Goal: Task Accomplishment & Management: Use online tool/utility

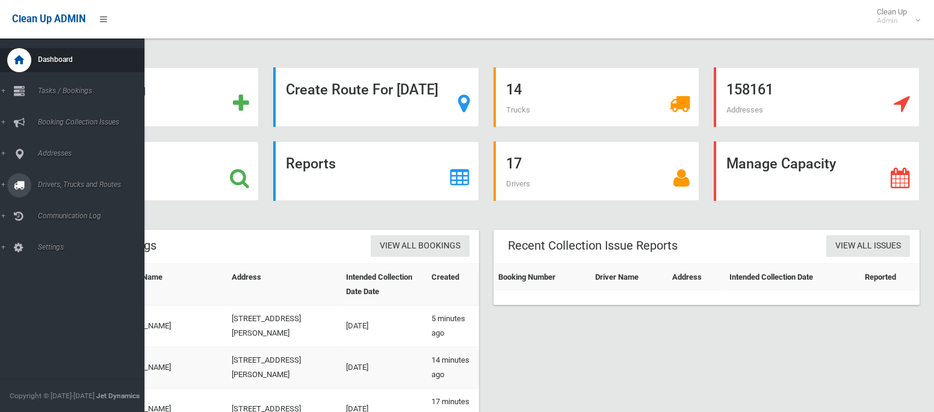
click at [45, 189] on link "Drivers, Trucks and Routes" at bounding box center [72, 185] width 144 height 24
click at [45, 258] on span "Routes" at bounding box center [84, 256] width 100 height 8
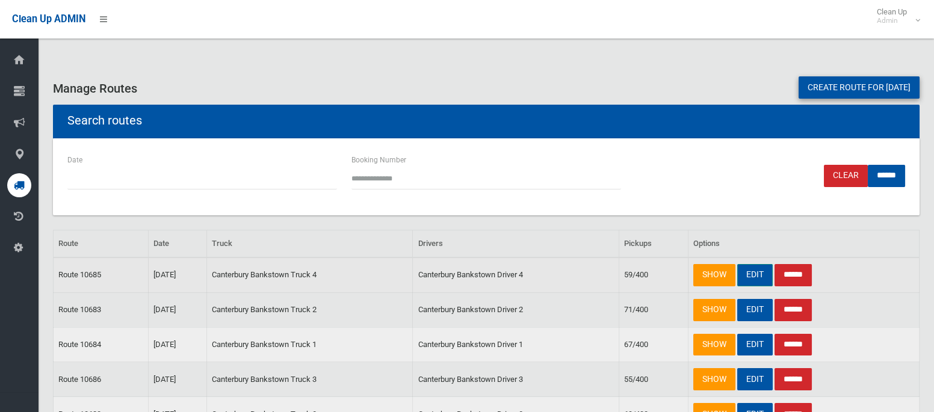
click at [752, 279] on link "EDIT" at bounding box center [755, 275] width 36 height 22
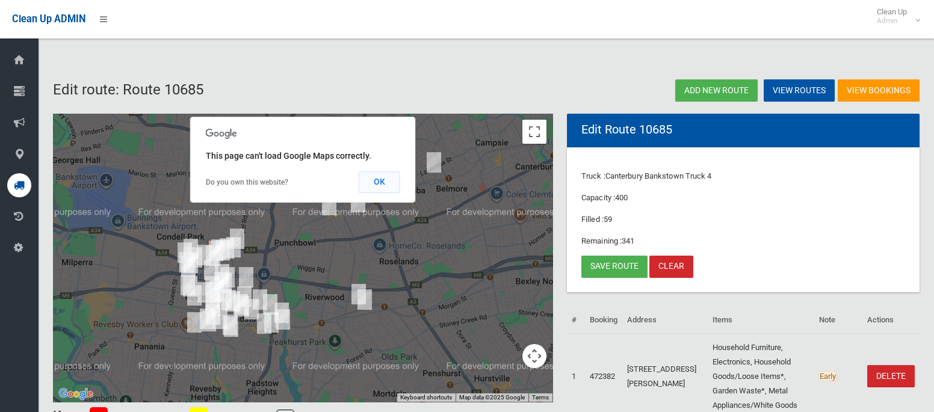
click at [388, 187] on button "OK" at bounding box center [380, 183] width 42 height 22
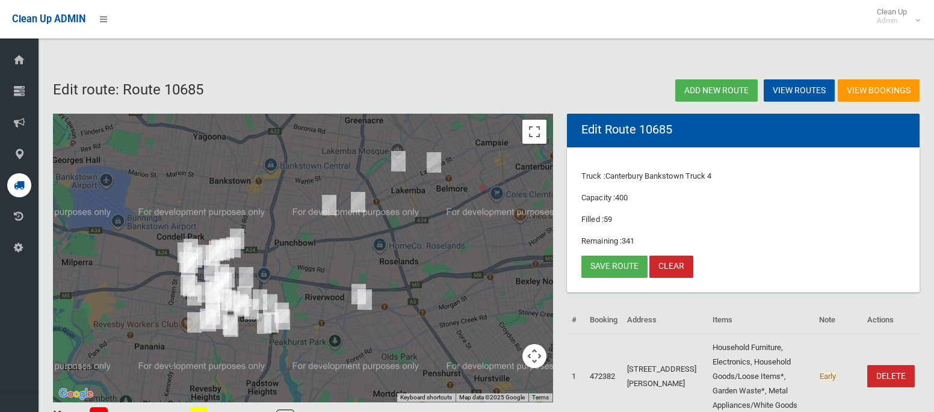
click at [333, 199] on img "856 Punchbowl Road, PUNCHBOWL NSW 2196" at bounding box center [329, 205] width 24 height 30
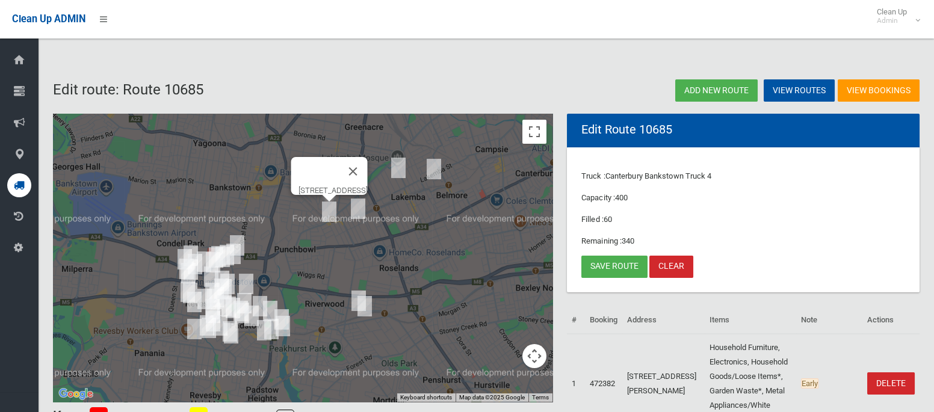
click at [332, 211] on img "856 Punchbowl Road, PUNCHBOWL NSW 2196" at bounding box center [329, 212] width 24 height 30
click at [439, 167] on img "19 Station Road, BELMORE NSW 2192" at bounding box center [434, 169] width 24 height 30
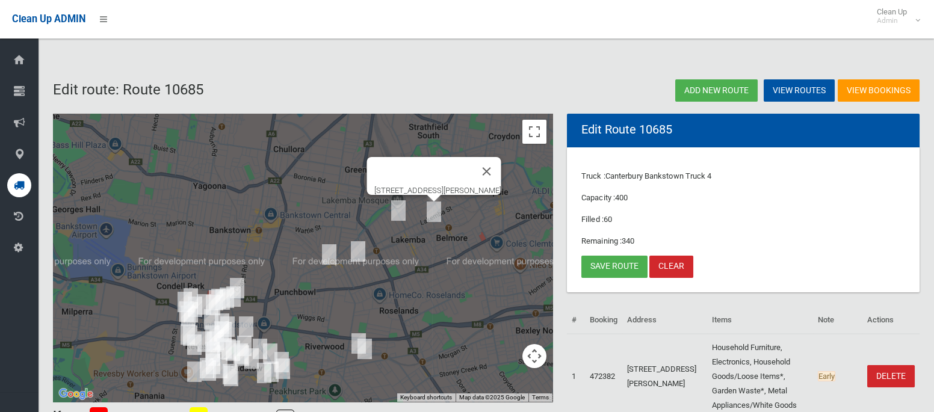
click at [397, 208] on img "37 MacDonald Street, LAKEMBA NSW 2195" at bounding box center [398, 211] width 24 height 30
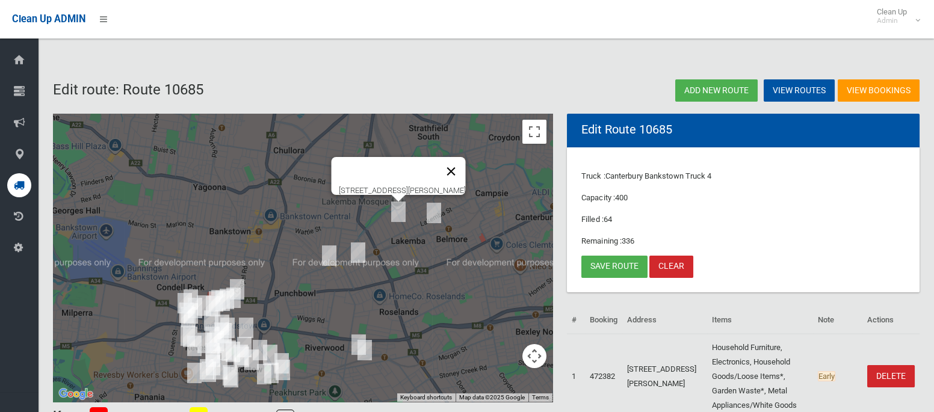
click at [466, 162] on button "Close" at bounding box center [451, 171] width 29 height 29
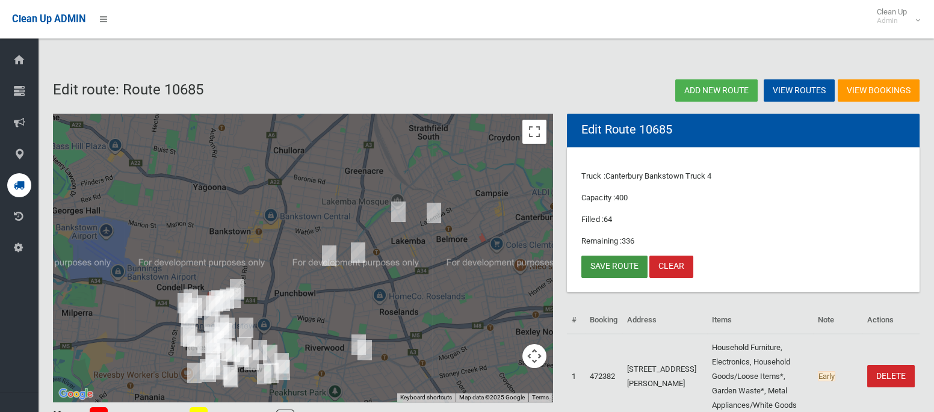
click at [589, 267] on link "Save route" at bounding box center [614, 267] width 66 height 22
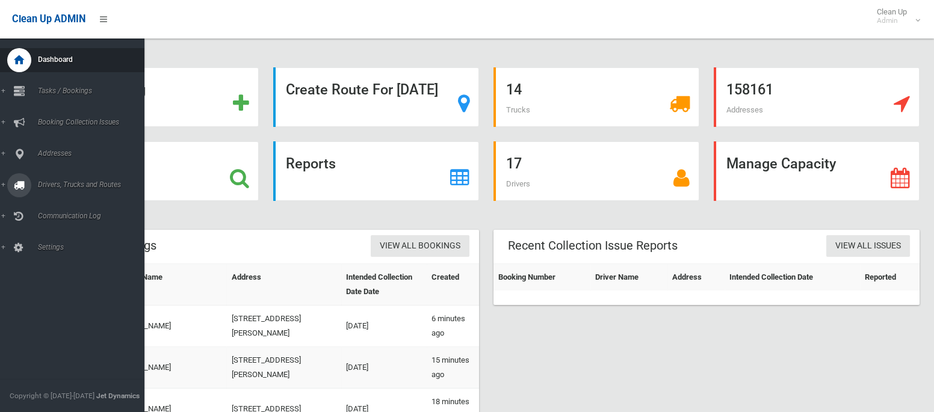
click at [48, 181] on span "Drivers, Trucks and Routes" at bounding box center [89, 185] width 110 height 8
click at [59, 88] on span "Tasks / Bookings" at bounding box center [89, 91] width 110 height 8
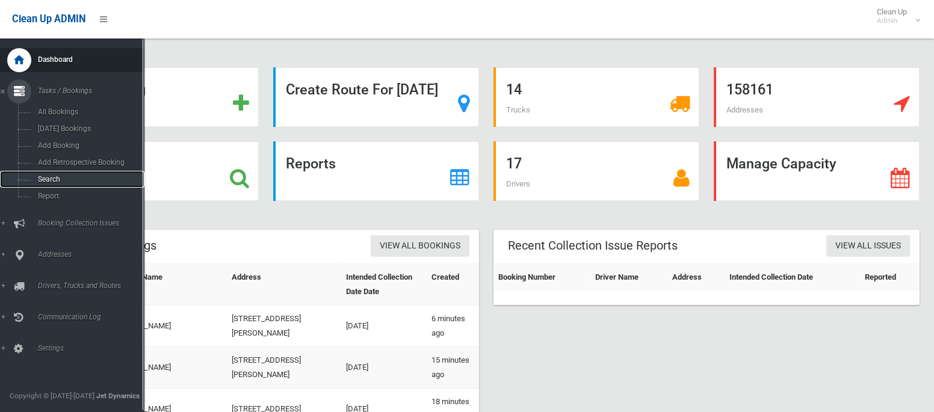
click at [52, 180] on span "Search" at bounding box center [84, 179] width 100 height 8
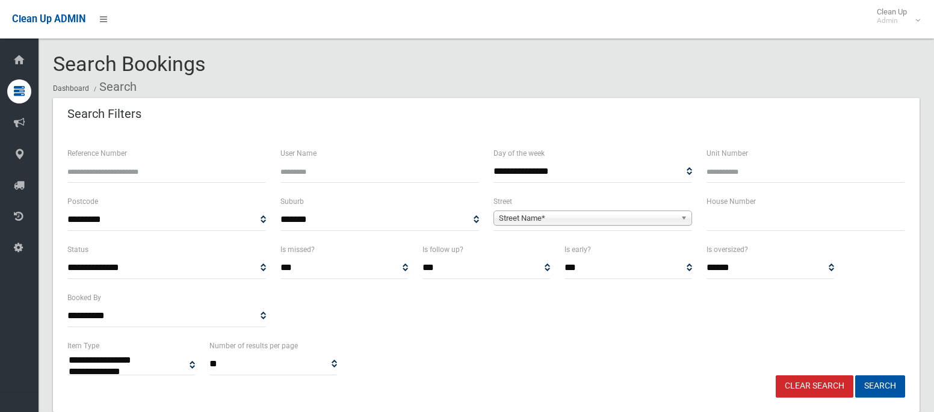
select select
click at [728, 224] on input "text" at bounding box center [805, 220] width 199 height 22
type input "**"
click at [656, 221] on span "Street Name*" at bounding box center [587, 218] width 177 height 14
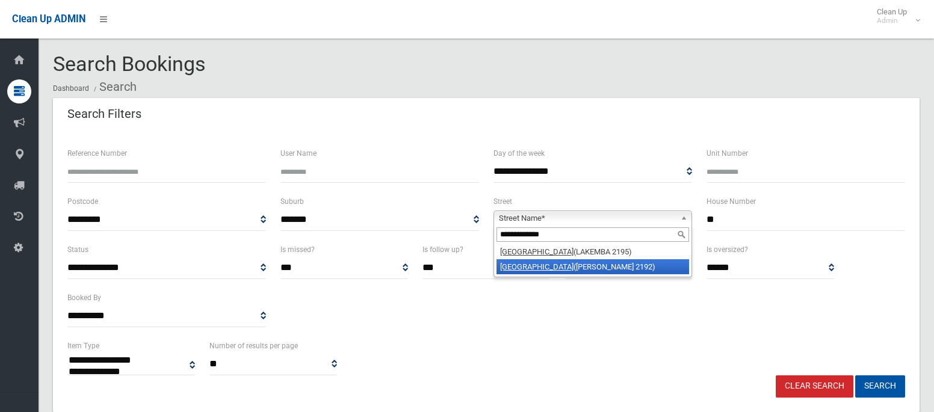
type input "**********"
click at [618, 265] on li "Station Road (BELMORE 2192)" at bounding box center [592, 266] width 193 height 15
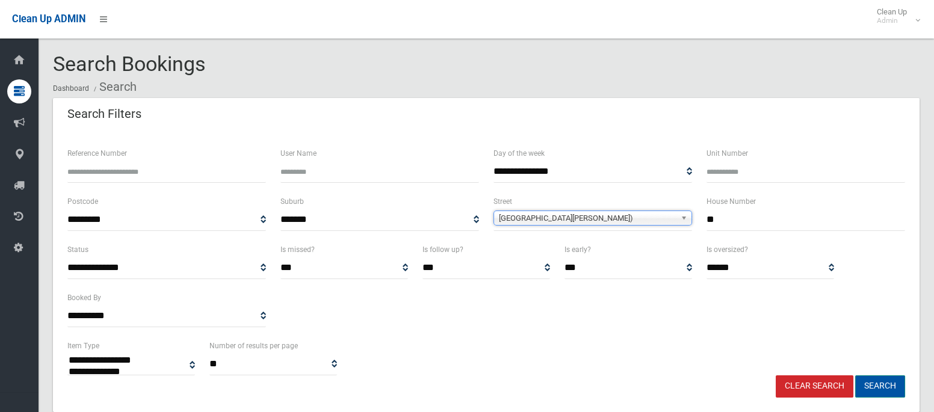
click at [871, 382] on button "Search" at bounding box center [880, 387] width 50 height 22
select select
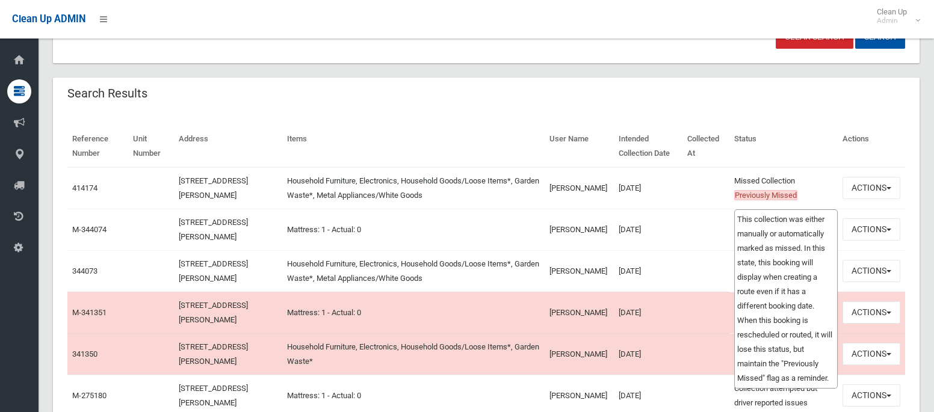
scroll to position [351, 0]
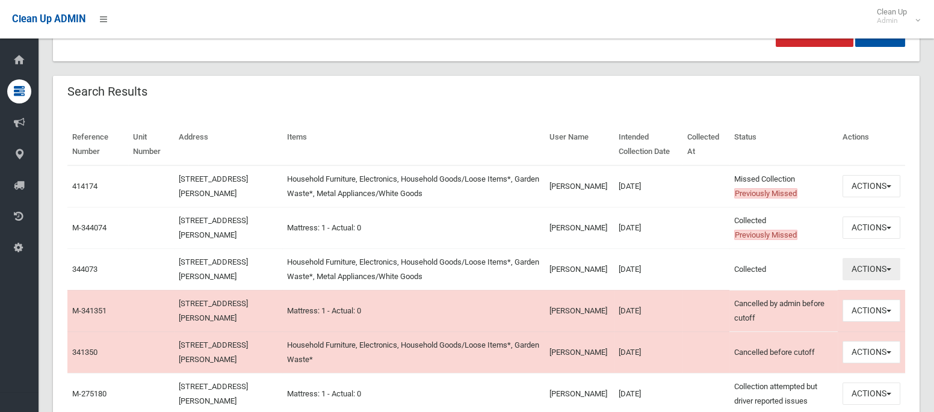
click at [861, 271] on button "Actions" at bounding box center [871, 269] width 58 height 22
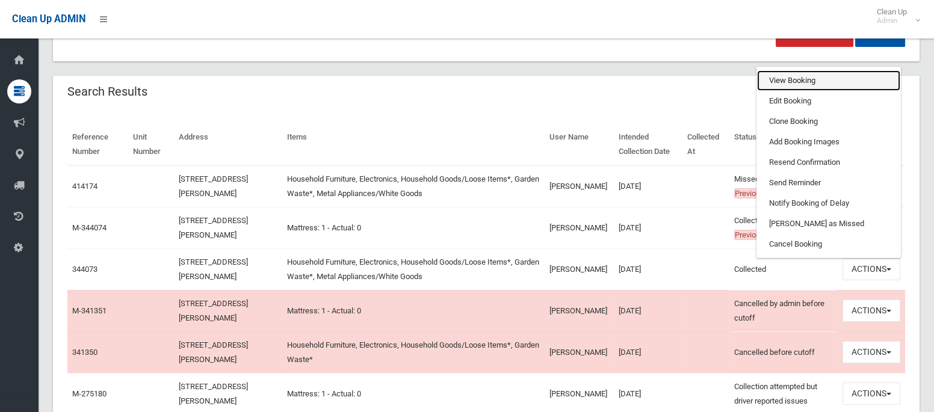
click at [795, 81] on link "View Booking" at bounding box center [828, 80] width 143 height 20
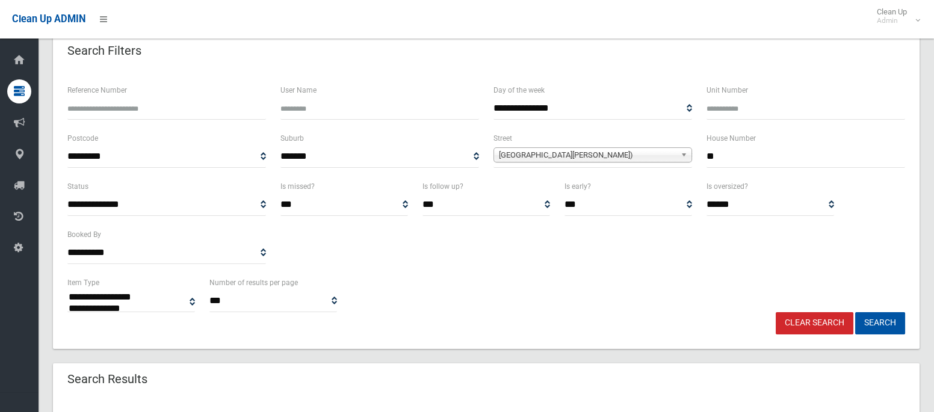
scroll to position [32, 0]
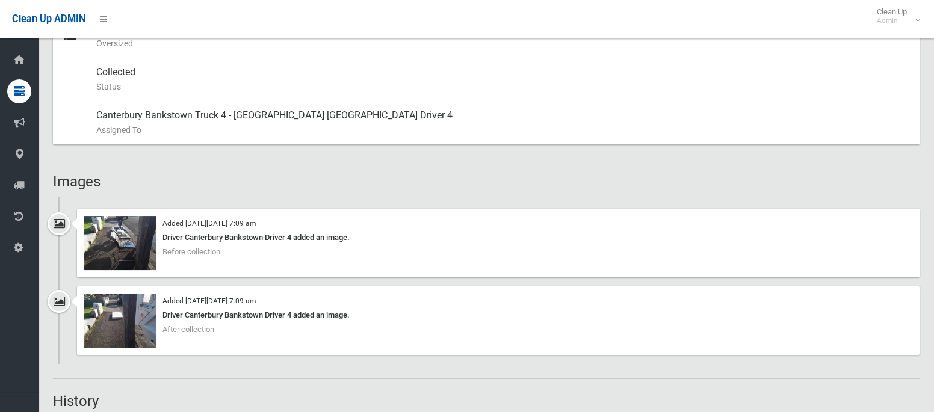
scroll to position [675, 0]
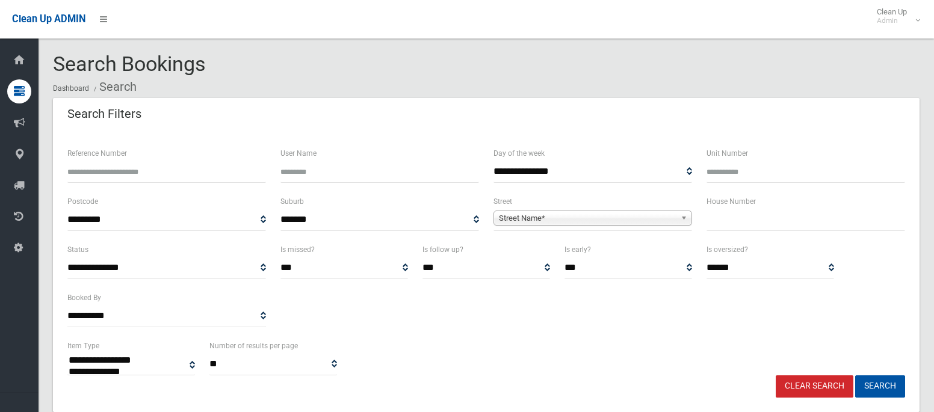
select select
click at [752, 224] on input "text" at bounding box center [805, 220] width 199 height 22
type input "**"
click at [641, 223] on span "Street Name*" at bounding box center [587, 218] width 177 height 14
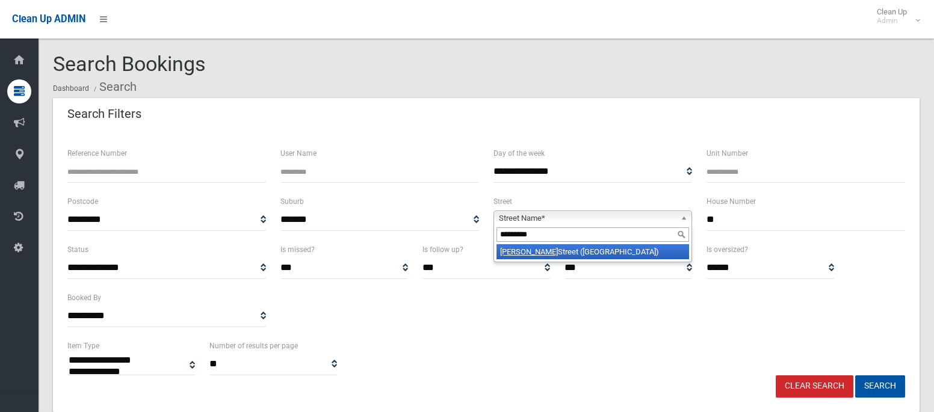
type input "*********"
click at [650, 256] on li "[PERSON_NAME][GEOGRAPHIC_DATA] ([GEOGRAPHIC_DATA])" at bounding box center [592, 251] width 193 height 15
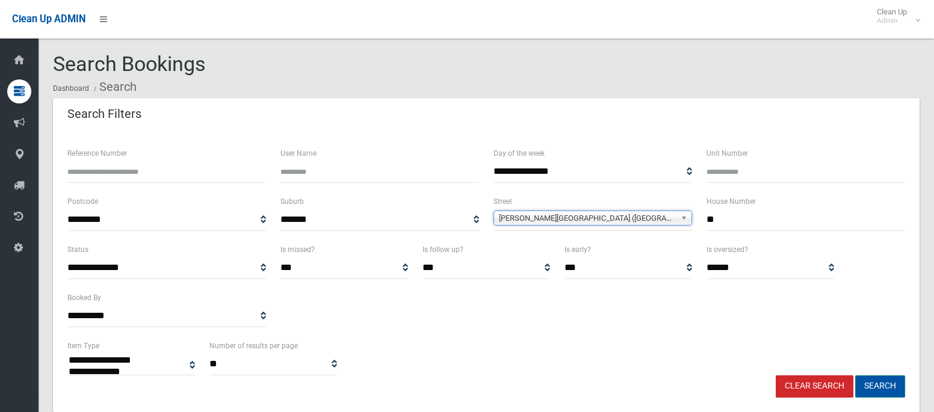
click at [876, 393] on button "Search" at bounding box center [880, 387] width 50 height 22
select select
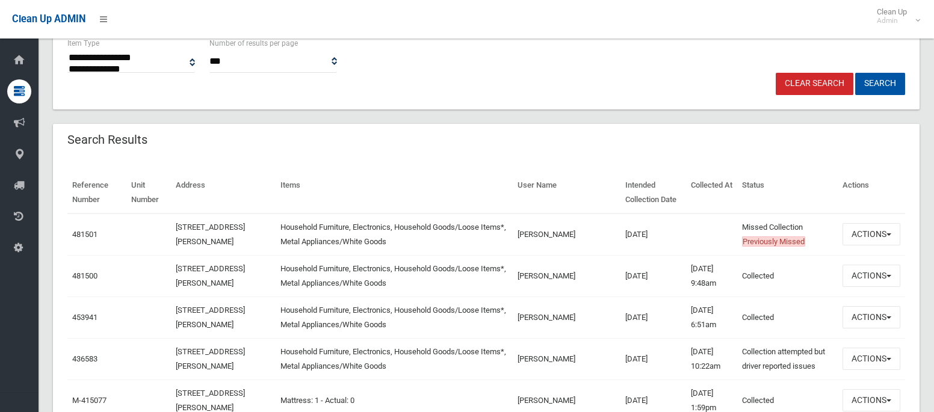
scroll to position [303, 0]
click at [850, 236] on button "Actions" at bounding box center [871, 234] width 58 height 22
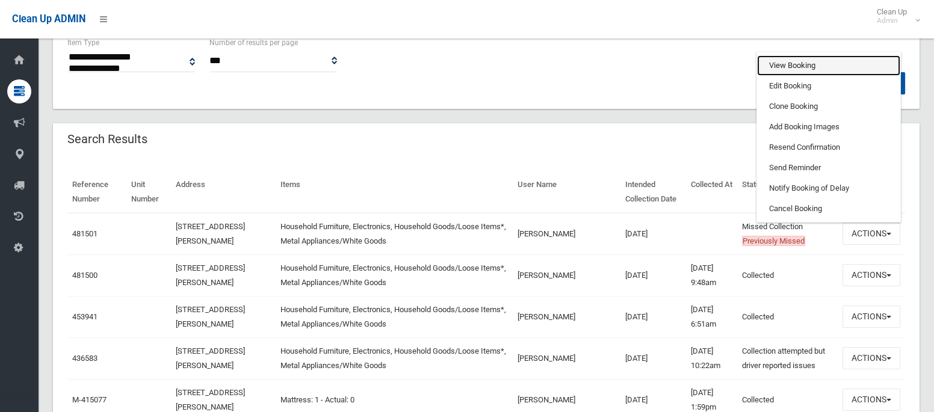
click at [794, 60] on link "View Booking" at bounding box center [828, 65] width 143 height 20
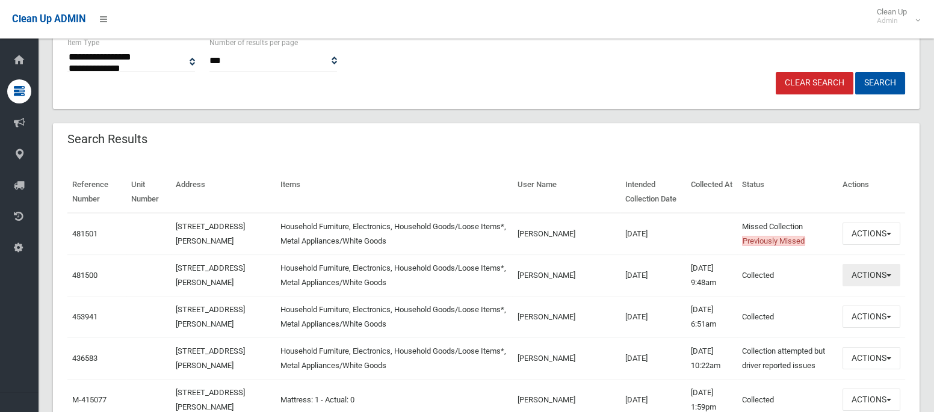
click at [874, 273] on button "Actions" at bounding box center [871, 275] width 58 height 22
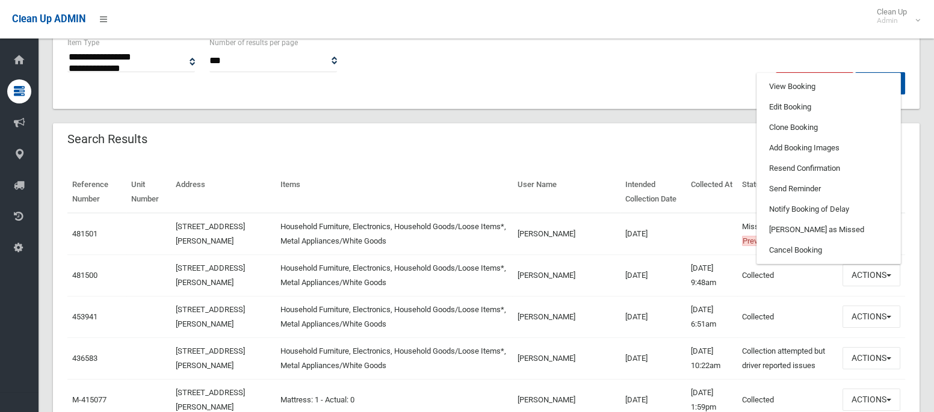
click at [620, 248] on td "03/09/2025" at bounding box center [653, 234] width 66 height 42
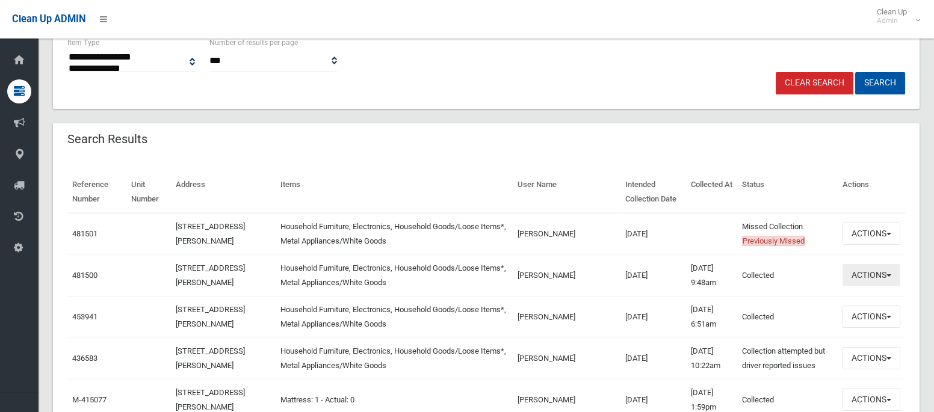
click at [862, 271] on button "Actions" at bounding box center [871, 275] width 58 height 22
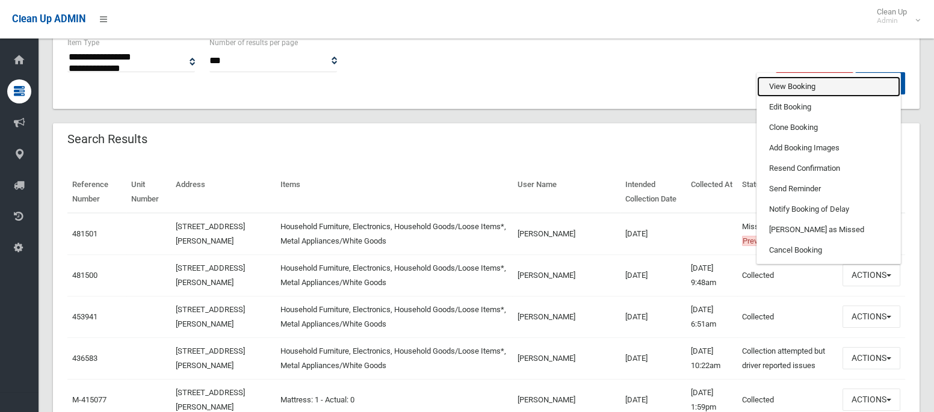
click at [796, 92] on link "View Booking" at bounding box center [828, 86] width 143 height 20
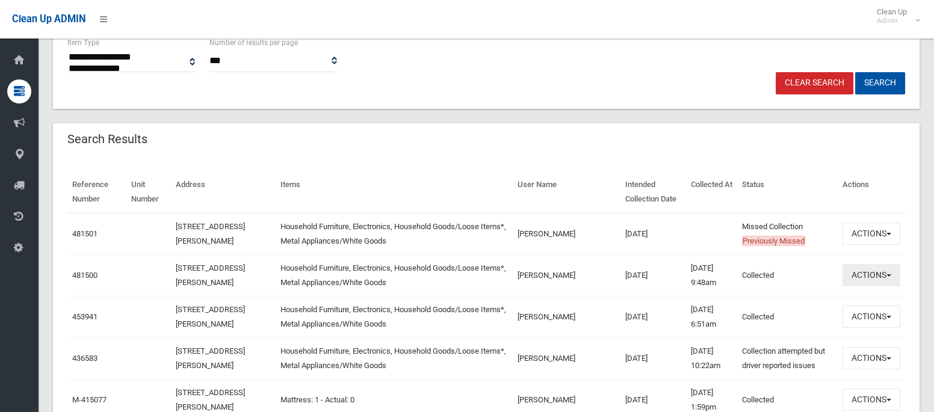
click at [858, 277] on button "Actions" at bounding box center [871, 275] width 58 height 22
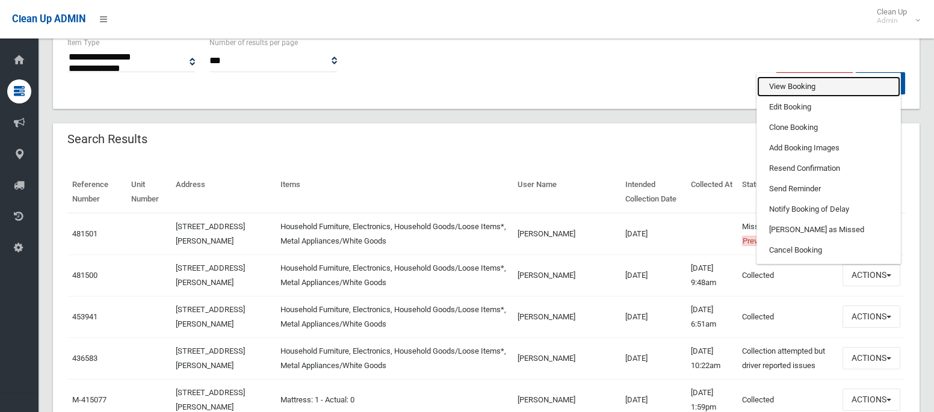
click at [781, 90] on link "View Booking" at bounding box center [828, 86] width 143 height 20
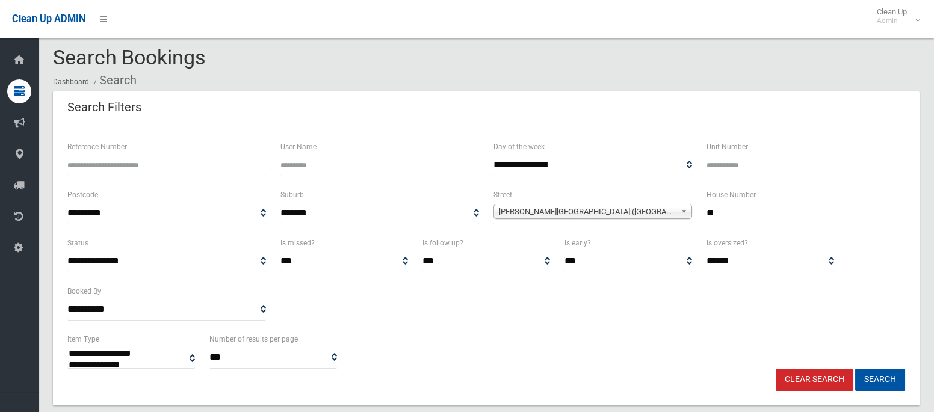
scroll to position [0, 0]
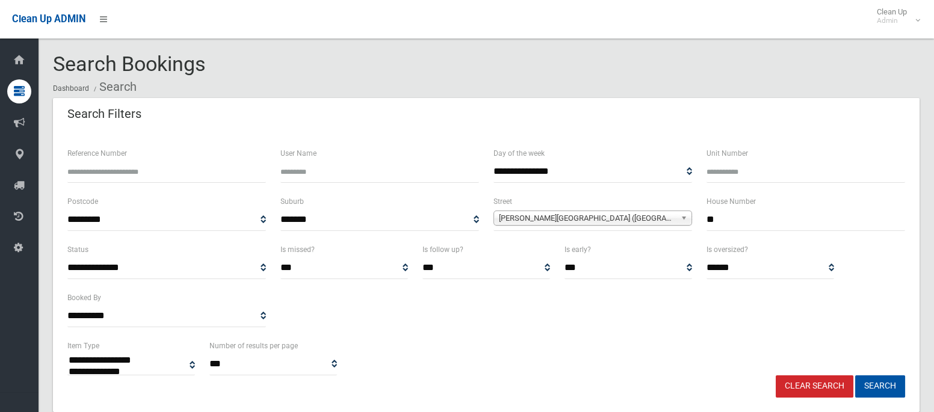
click at [719, 224] on input "**" at bounding box center [805, 220] width 199 height 22
type input "**"
click at [635, 218] on span "[PERSON_NAME][GEOGRAPHIC_DATA] ([GEOGRAPHIC_DATA])" at bounding box center [587, 218] width 177 height 14
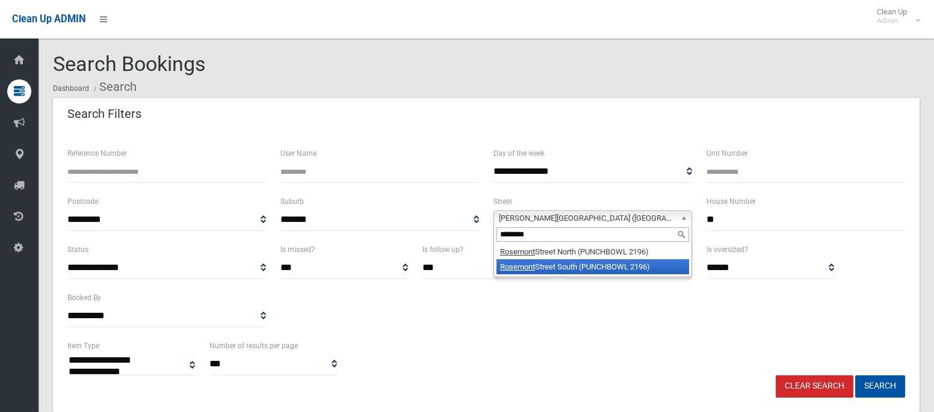
type input "********"
click at [582, 262] on li "Rosemont Street South (PUNCHBOWL 2196)" at bounding box center [592, 266] width 193 height 15
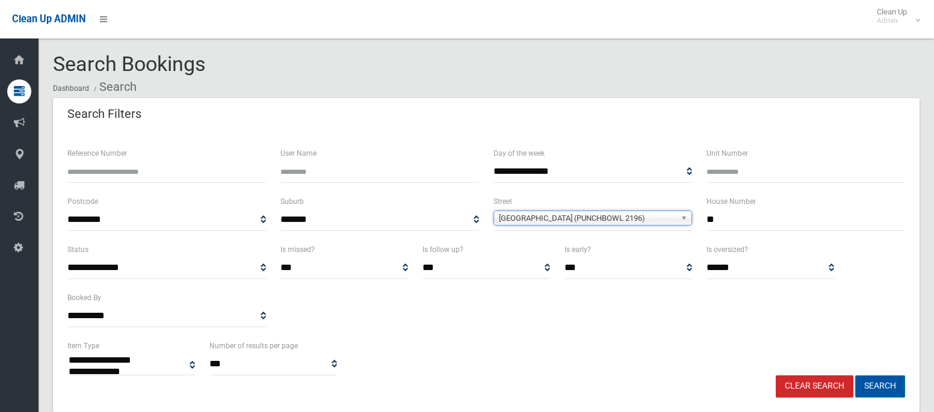
click at [880, 388] on button "Search" at bounding box center [880, 387] width 50 height 22
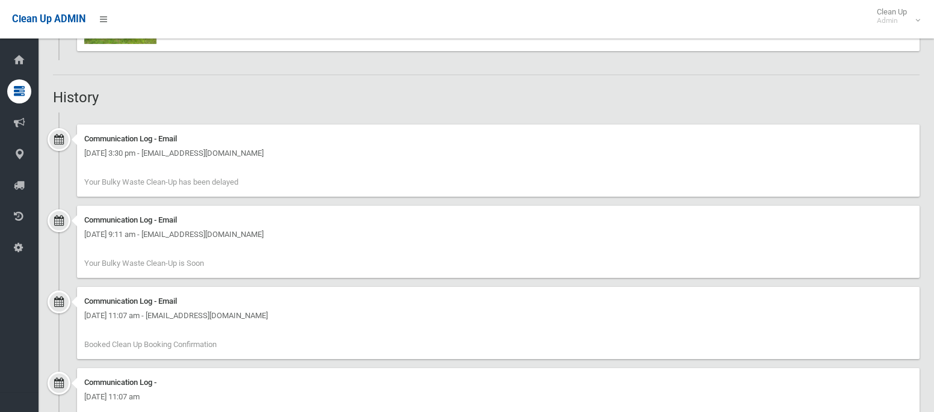
scroll to position [1122, 0]
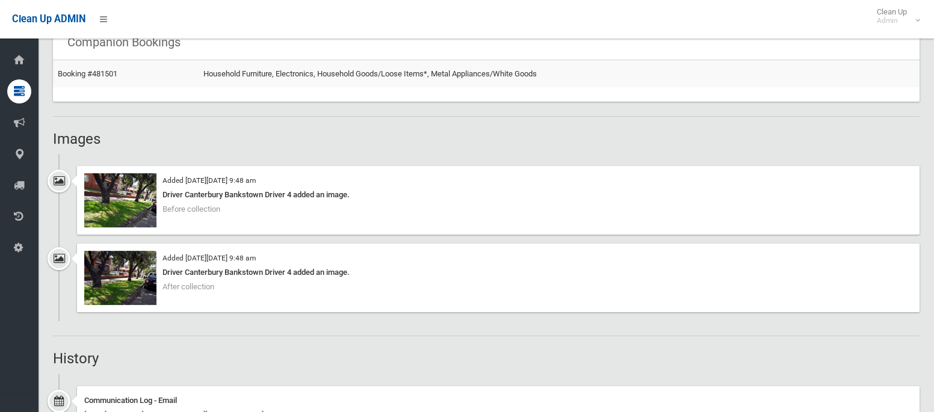
scroll to position [781, 0]
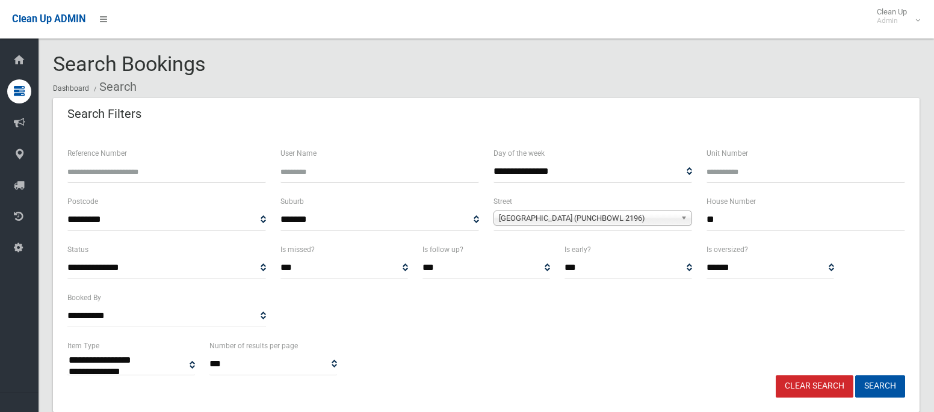
select select
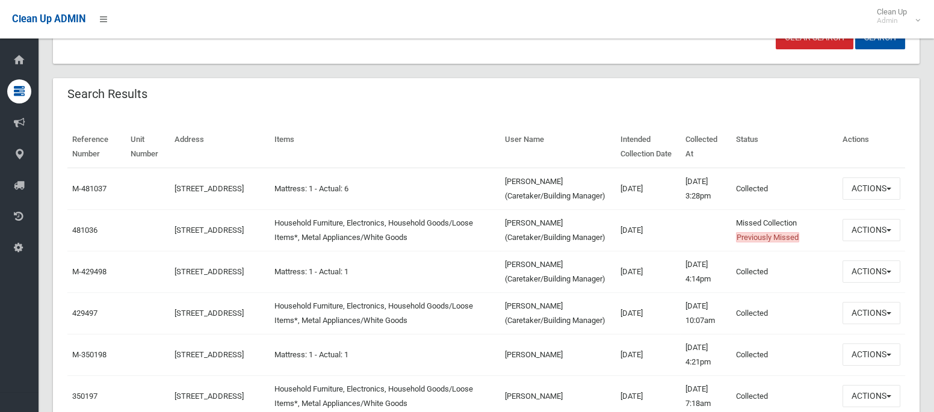
scroll to position [347, 0]
click at [859, 243] on button "Actions" at bounding box center [871, 231] width 58 height 22
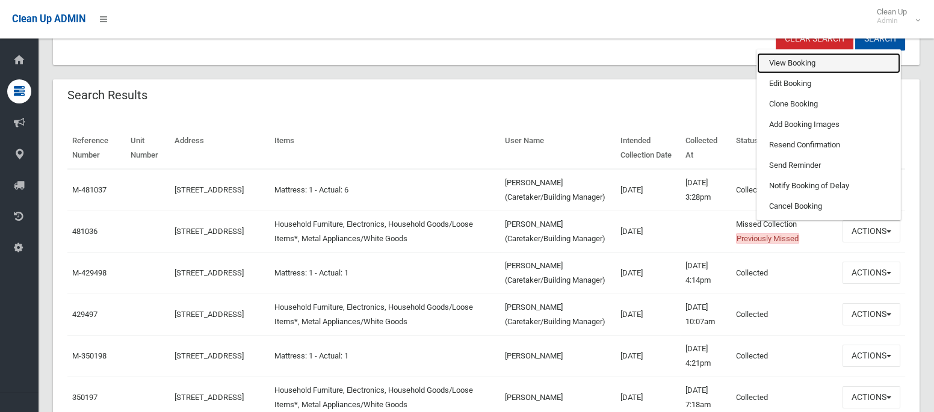
click at [778, 73] on link "View Booking" at bounding box center [828, 63] width 143 height 20
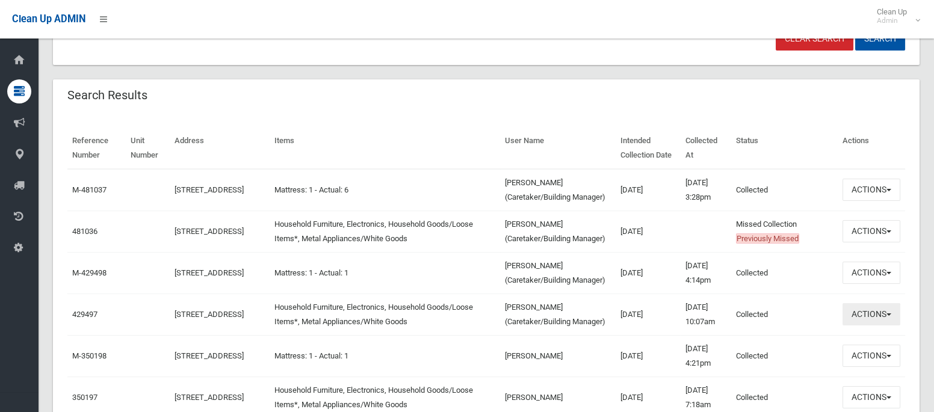
click at [855, 326] on button "Actions" at bounding box center [871, 314] width 58 height 22
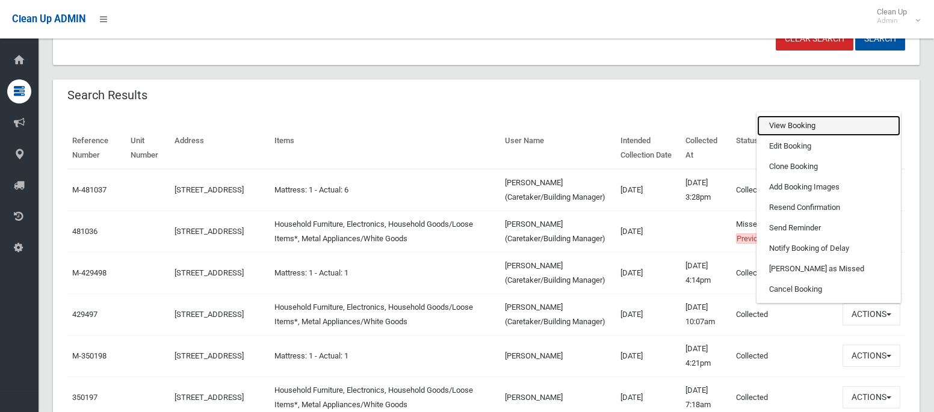
click at [800, 136] on link "View Booking" at bounding box center [828, 126] width 143 height 20
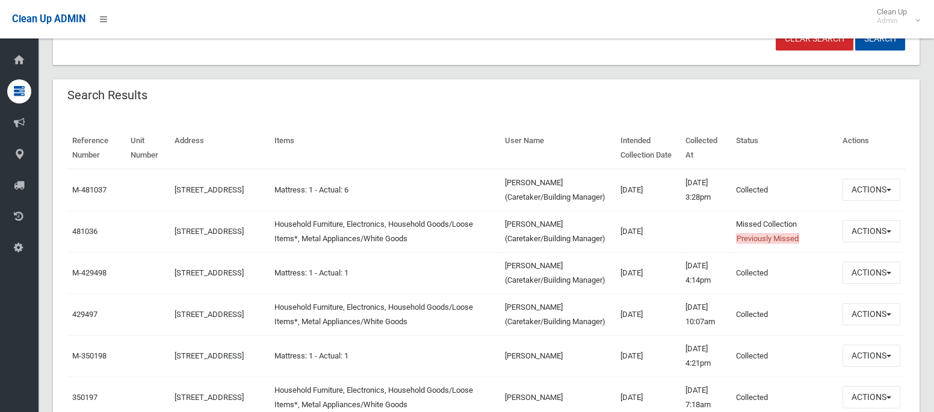
scroll to position [111, 0]
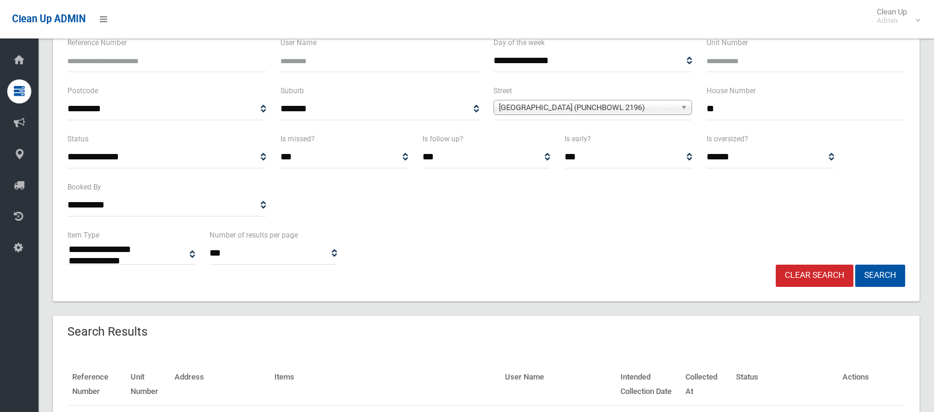
click at [725, 110] on input "**" at bounding box center [805, 109] width 199 height 22
type input "***"
click at [527, 108] on span "Rosemont Street South (PUNCHBOWL 2196)" at bounding box center [587, 107] width 177 height 14
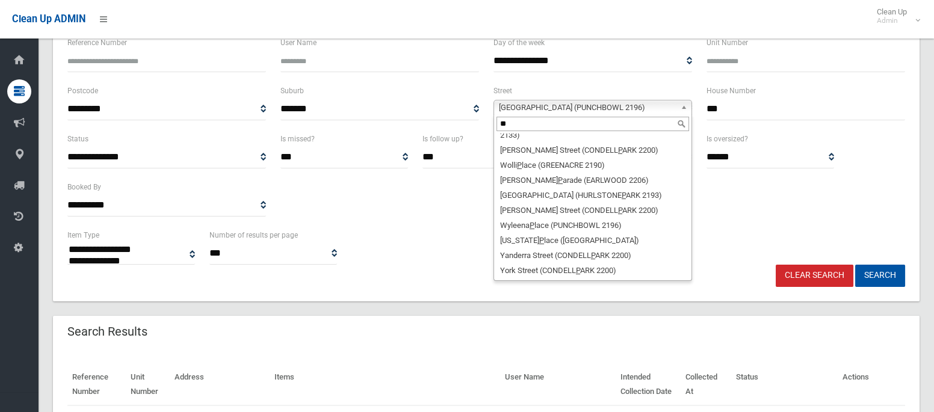
scroll to position [0, 0]
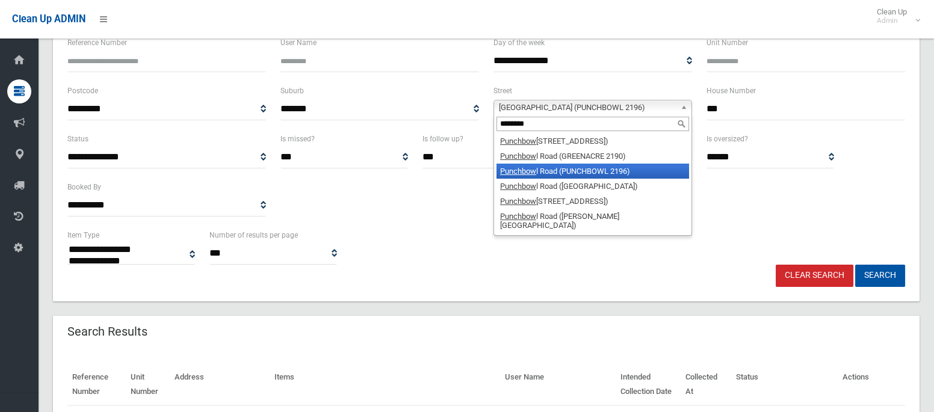
type input "********"
click at [546, 173] on li "Punchbow l Road (PUNCHBOWL 2196)" at bounding box center [592, 171] width 193 height 15
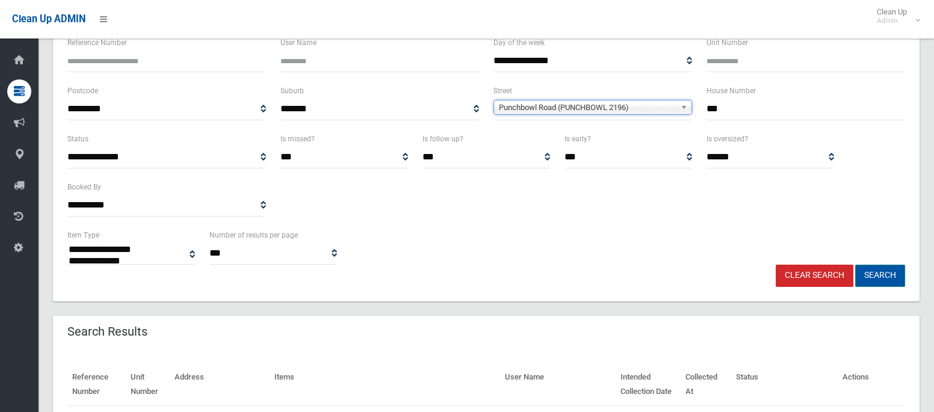
click at [876, 278] on button "Search" at bounding box center [880, 276] width 50 height 22
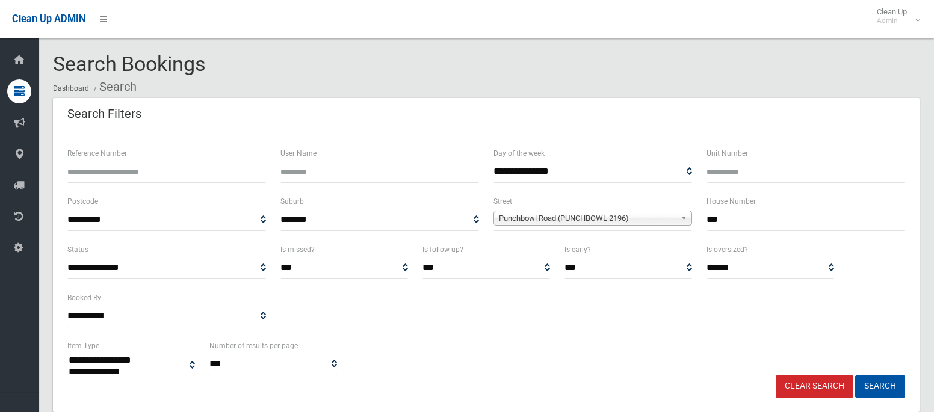
select select
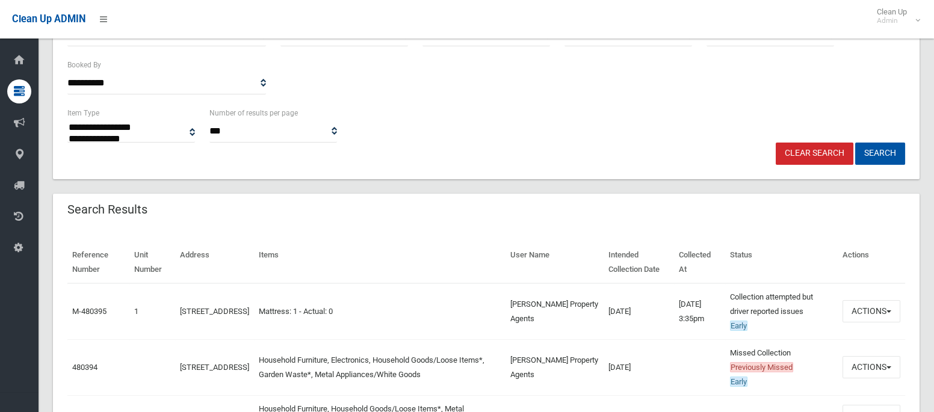
scroll to position [282, 0]
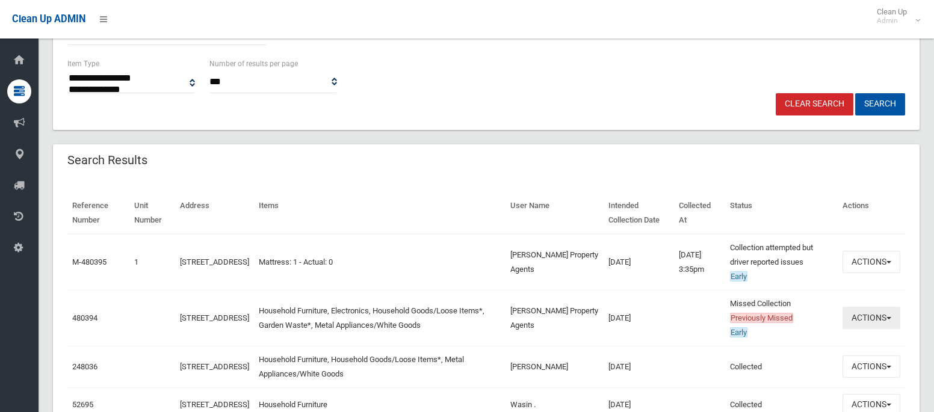
click at [858, 320] on button "Actions" at bounding box center [871, 318] width 58 height 22
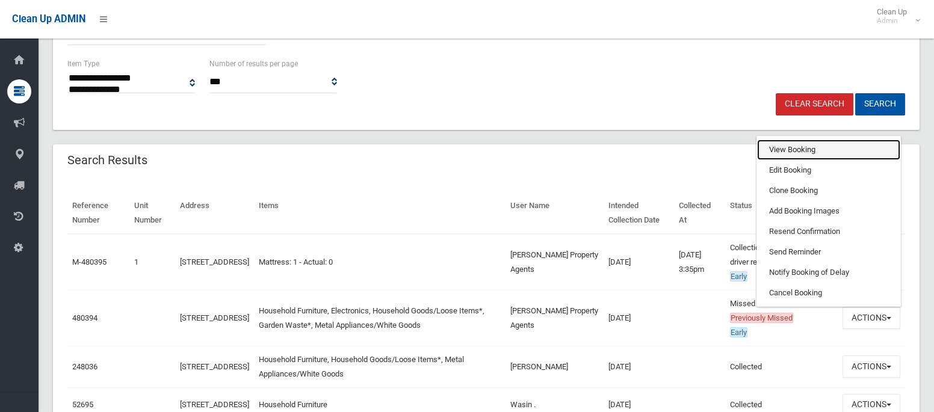
click at [788, 148] on link "View Booking" at bounding box center [828, 150] width 143 height 20
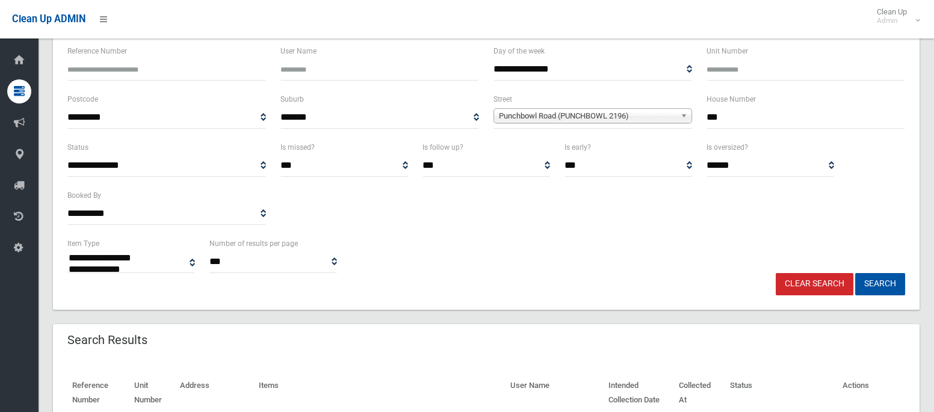
scroll to position [100, 0]
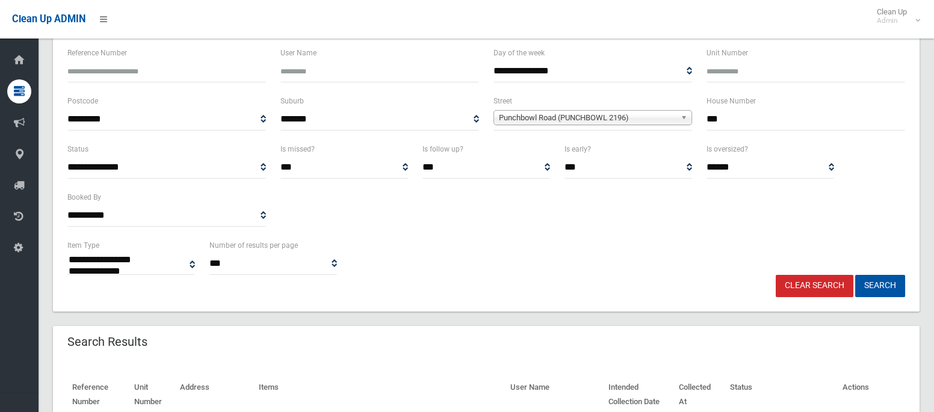
click at [720, 121] on input "***" at bounding box center [805, 119] width 199 height 22
type input "**"
click at [632, 111] on span "Punchbowl Road (PUNCHBOWL 2196)" at bounding box center [587, 118] width 177 height 14
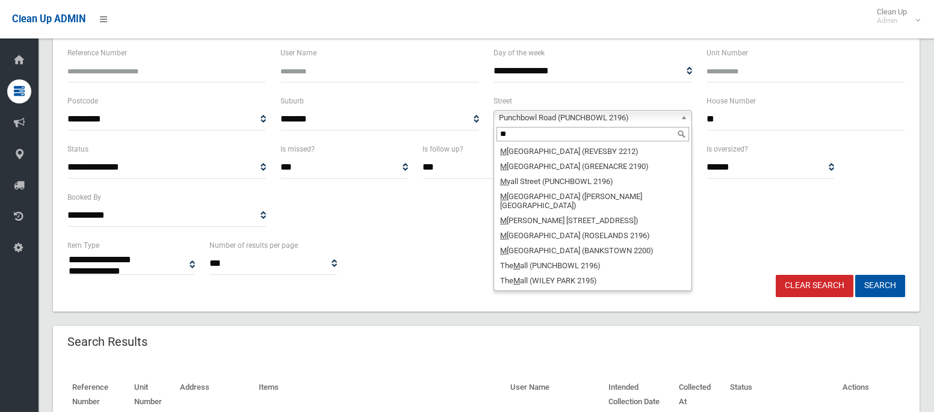
scroll to position [0, 0]
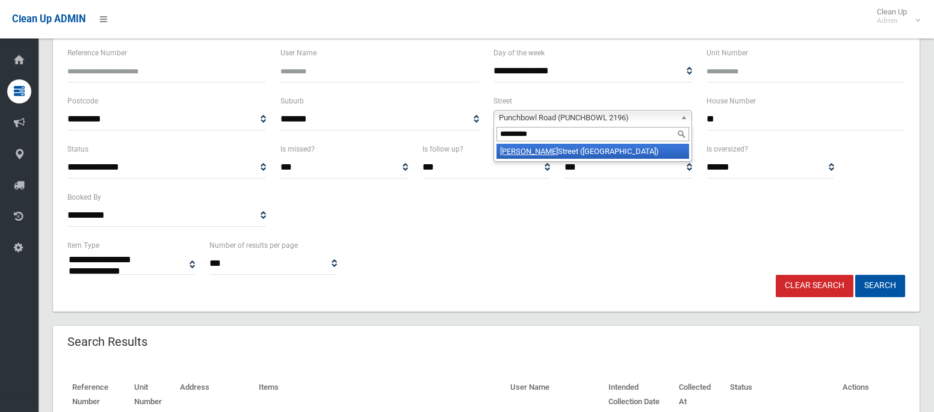
type input "*********"
click at [578, 149] on li "MacDonald Street (LAKEMBA 2195)" at bounding box center [592, 151] width 193 height 15
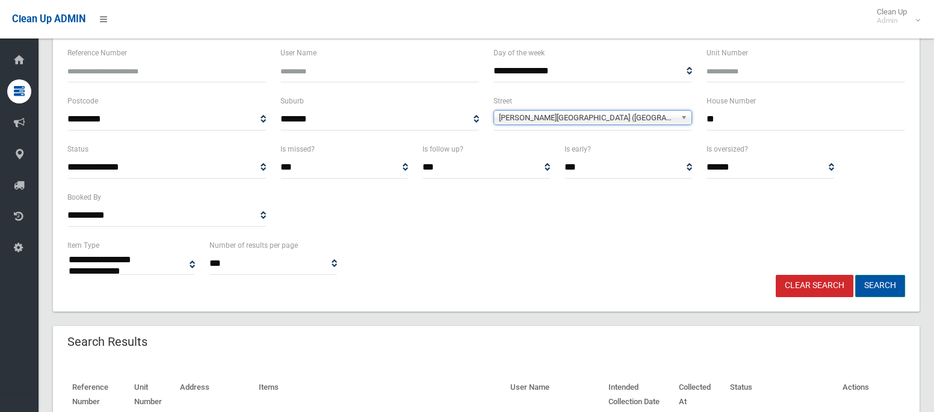
click at [871, 280] on button "Search" at bounding box center [880, 286] width 50 height 22
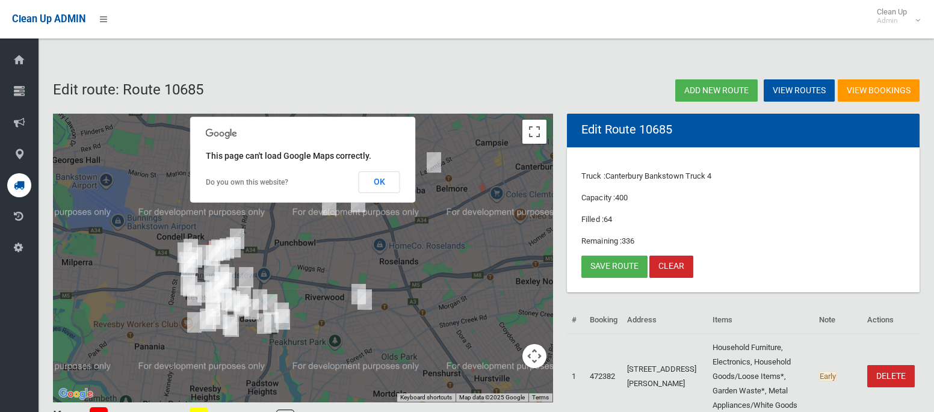
click at [21, 190] on icon at bounding box center [19, 185] width 11 height 24
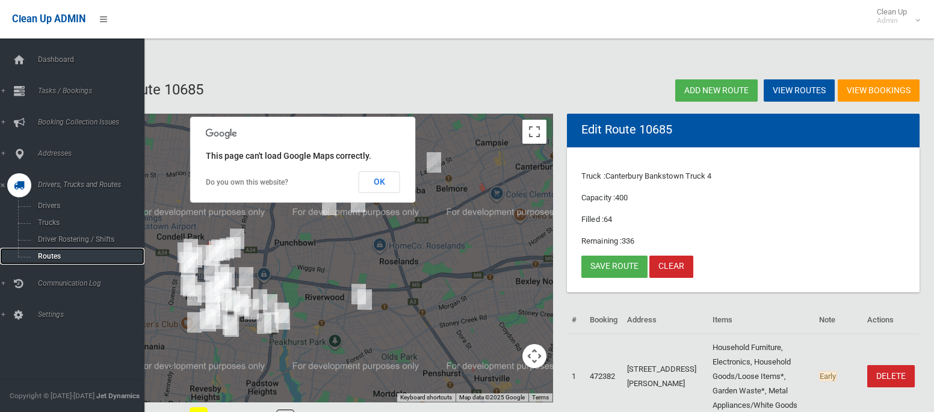
click at [52, 262] on link "Routes" at bounding box center [72, 256] width 144 height 17
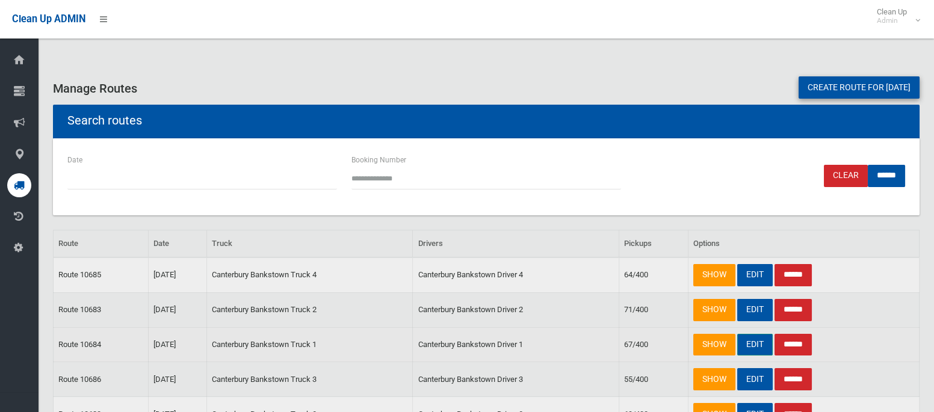
click at [748, 347] on link "EDIT" at bounding box center [755, 345] width 36 height 22
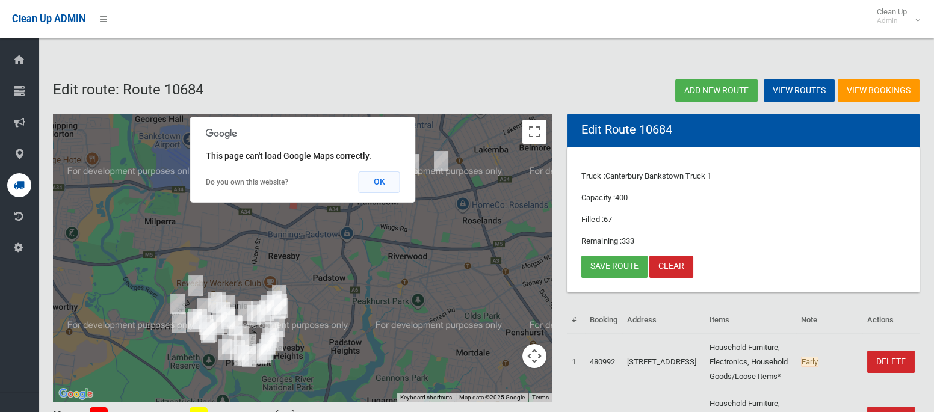
click at [389, 185] on button "OK" at bounding box center [380, 183] width 42 height 22
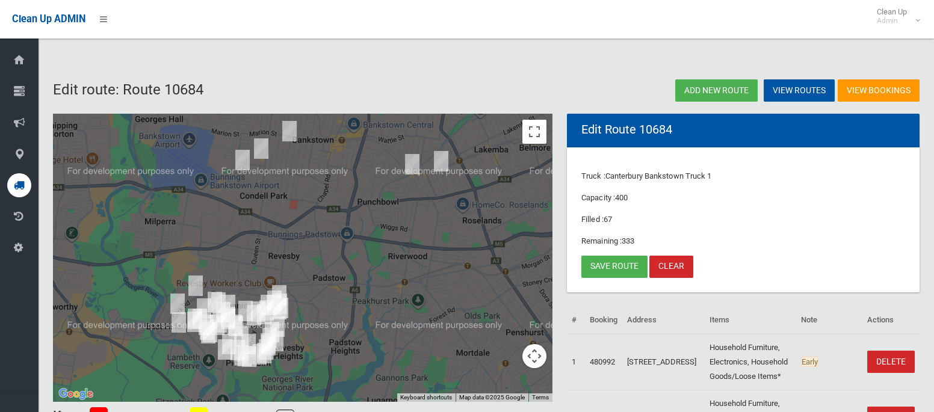
click at [413, 164] on img "856 Punchbowl Road, PUNCHBOWL NSW 2196" at bounding box center [412, 164] width 24 height 30
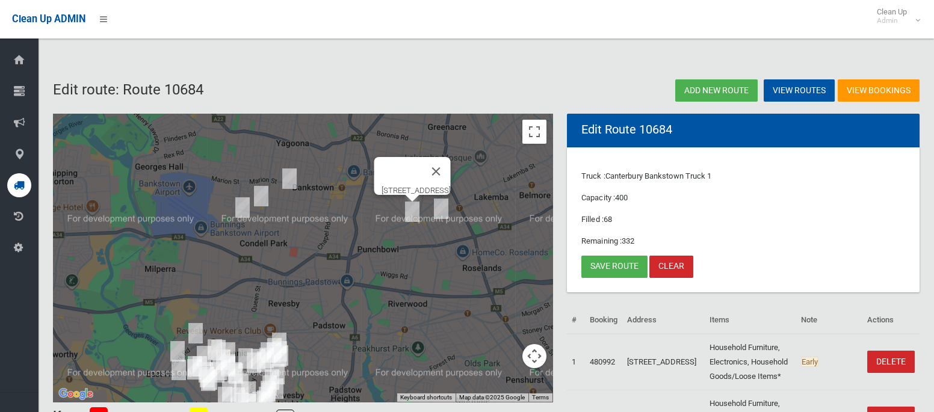
click at [442, 209] on img "29 Rosemont Street South, PUNCHBOWL NSW 2196" at bounding box center [441, 209] width 24 height 30
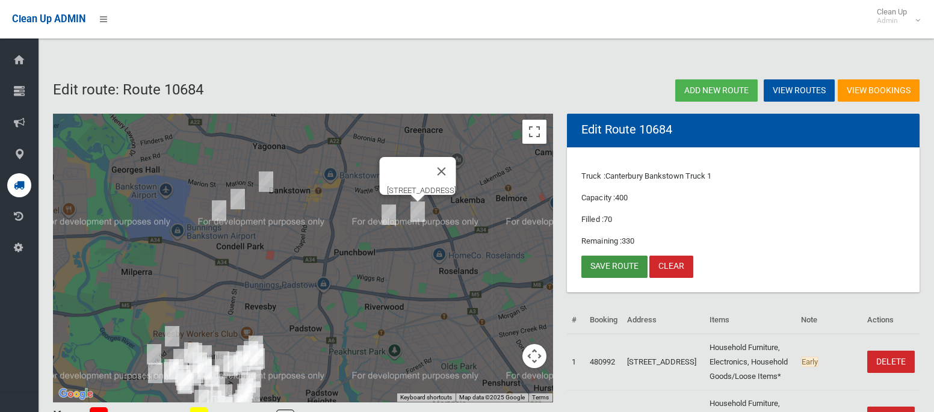
click at [613, 268] on link "Save route" at bounding box center [614, 267] width 66 height 22
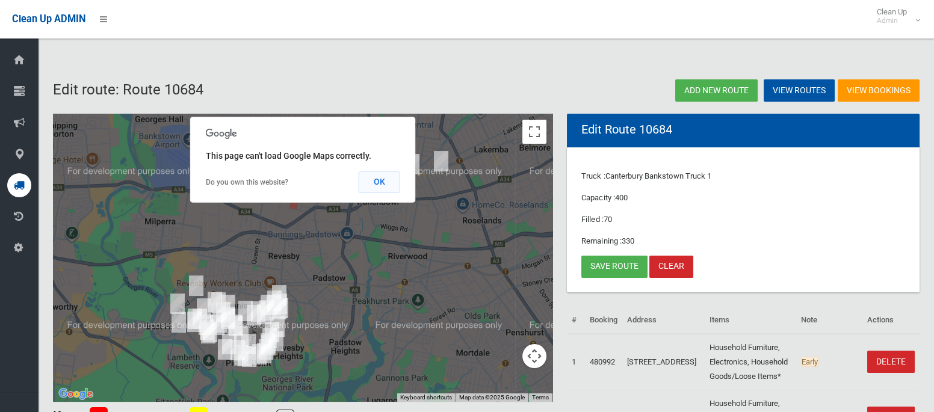
click at [380, 187] on button "OK" at bounding box center [380, 183] width 42 height 22
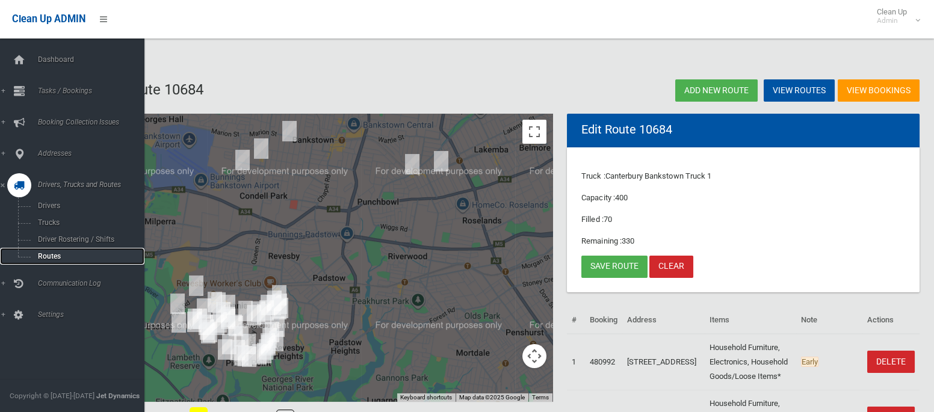
click at [55, 259] on span "Routes" at bounding box center [84, 256] width 100 height 8
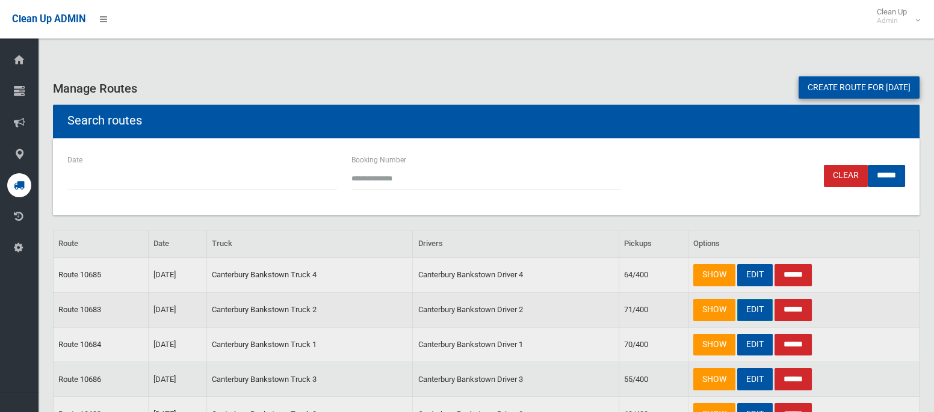
click at [753, 311] on link "EDIT" at bounding box center [755, 310] width 36 height 22
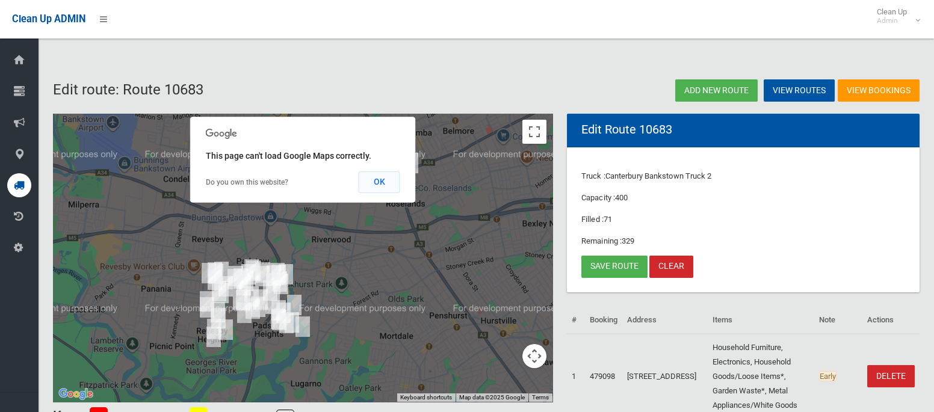
click at [368, 182] on button "OK" at bounding box center [380, 183] width 42 height 22
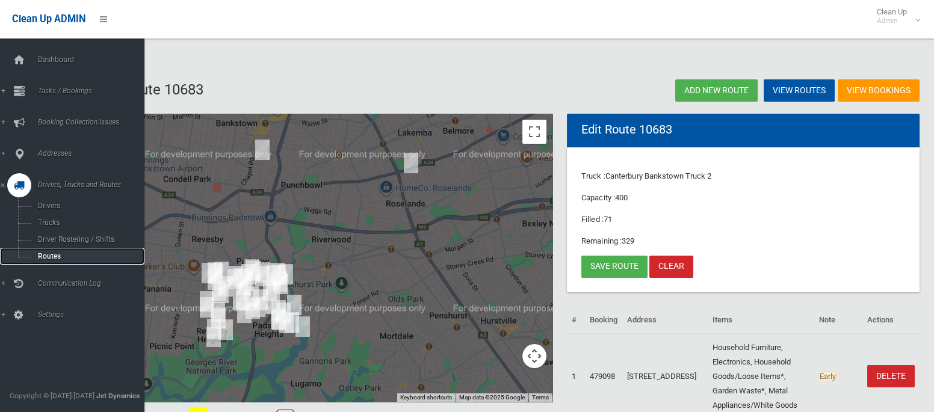
click at [46, 258] on span "Routes" at bounding box center [84, 256] width 100 height 8
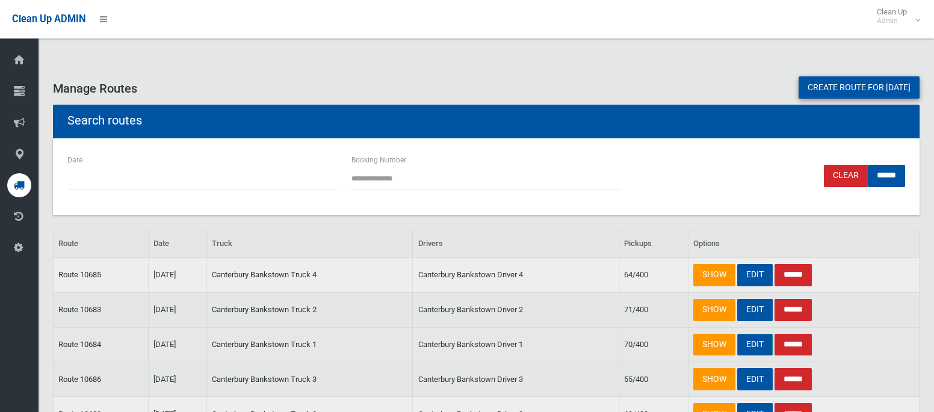
click at [751, 344] on link "EDIT" at bounding box center [755, 345] width 36 height 22
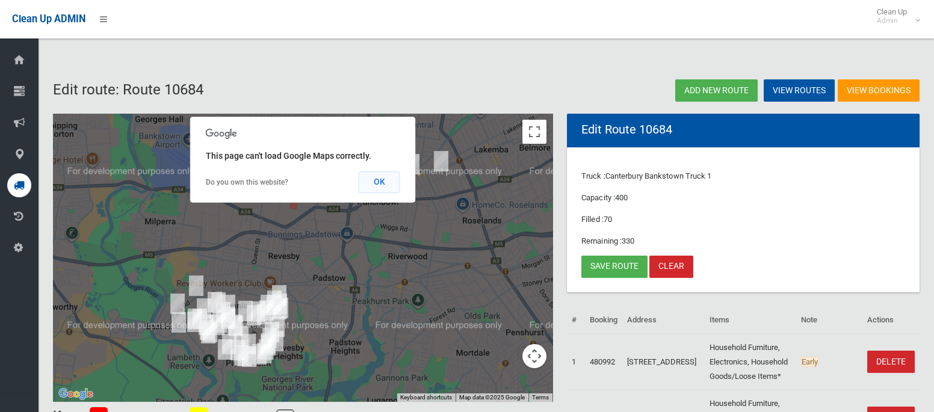
click at [383, 174] on button "OK" at bounding box center [380, 183] width 42 height 22
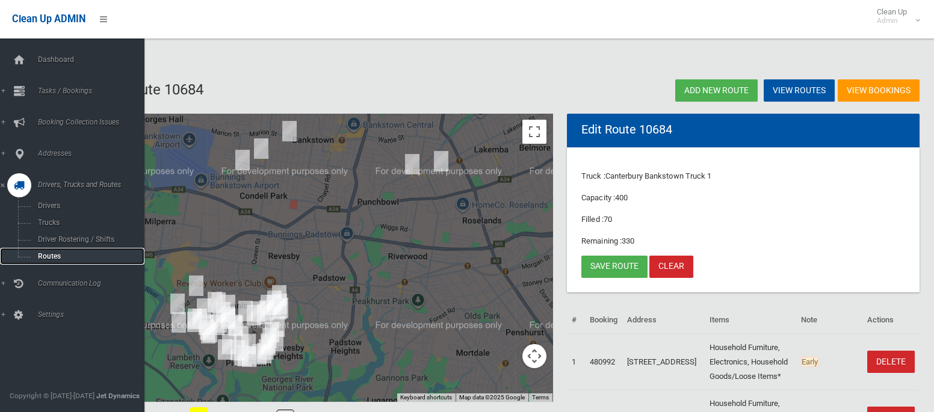
click at [46, 258] on span "Routes" at bounding box center [84, 256] width 100 height 8
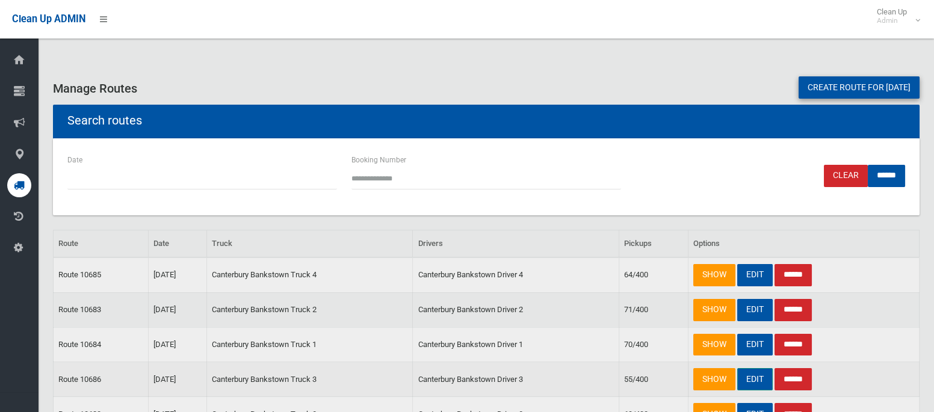
click at [752, 380] on link "EDIT" at bounding box center [755, 379] width 36 height 22
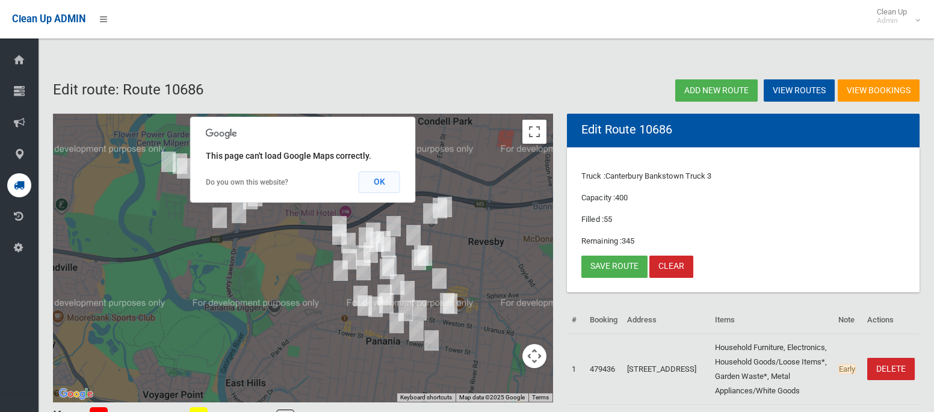
click at [379, 179] on button "OK" at bounding box center [380, 183] width 42 height 22
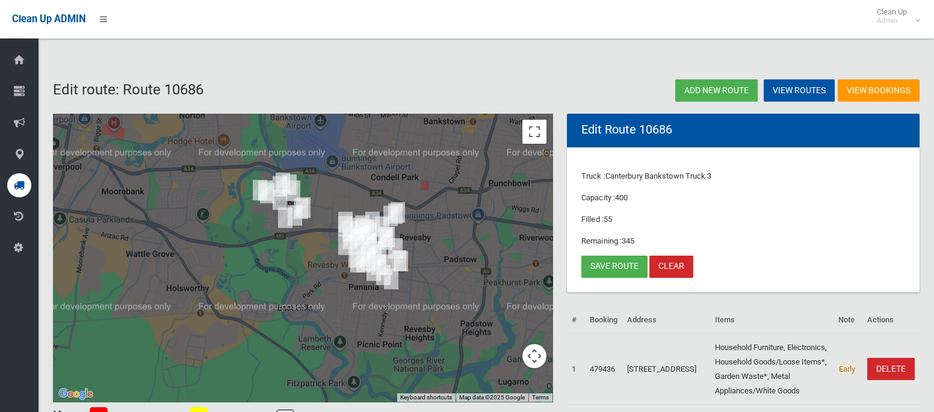
drag, startPoint x: 474, startPoint y: 188, endPoint x: 424, endPoint y: 224, distance: 62.0
click at [424, 224] on div at bounding box center [302, 258] width 499 height 289
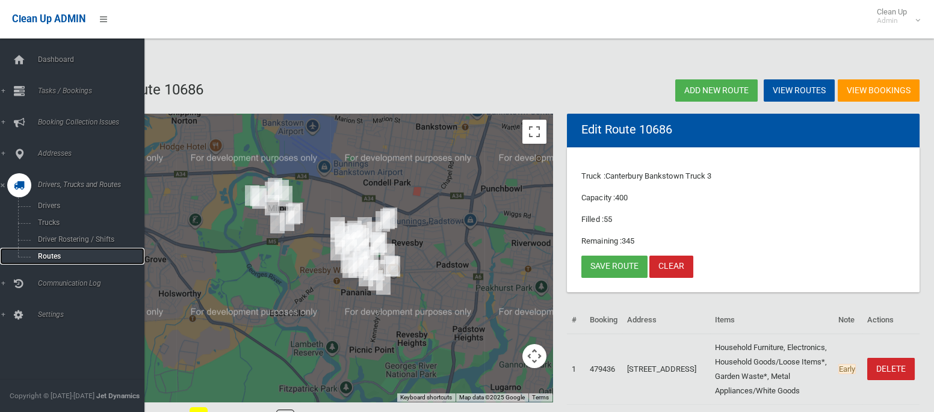
click at [55, 252] on link "Routes" at bounding box center [72, 256] width 144 height 17
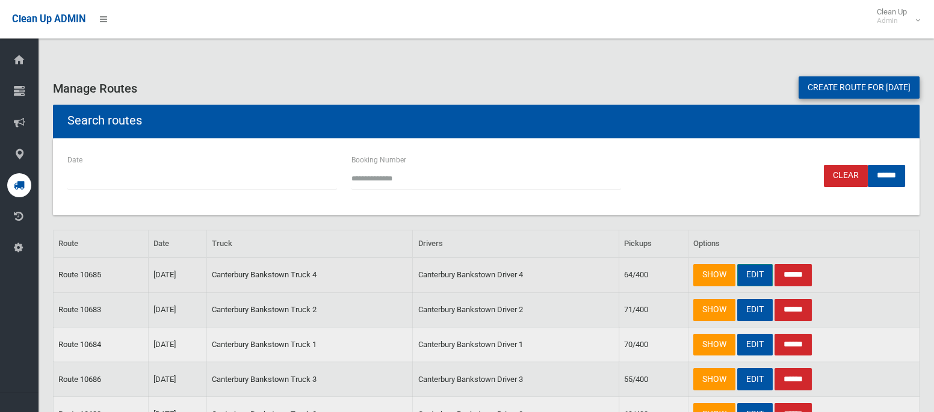
click at [754, 282] on link "EDIT" at bounding box center [755, 275] width 36 height 22
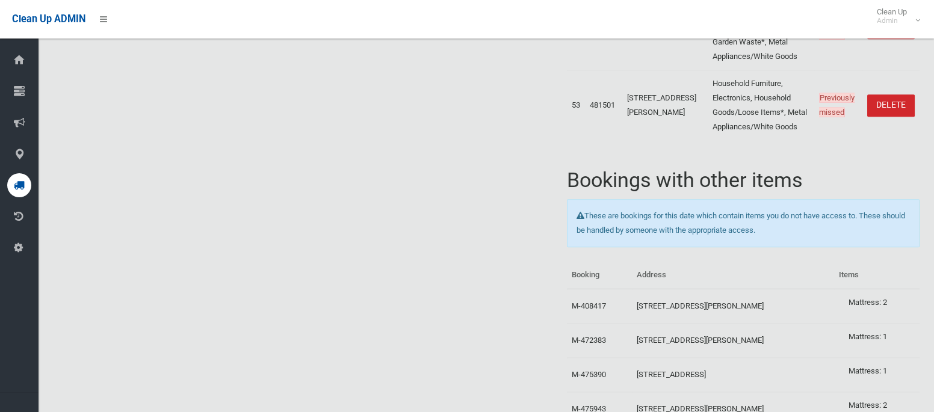
scroll to position [3928, 0]
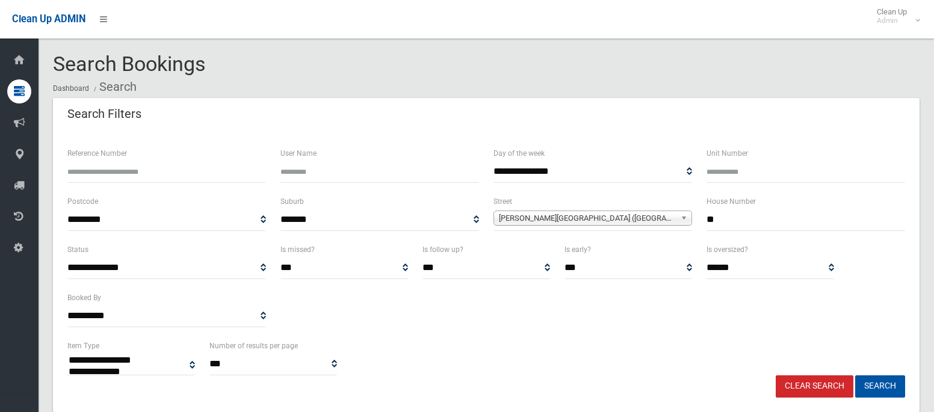
select select
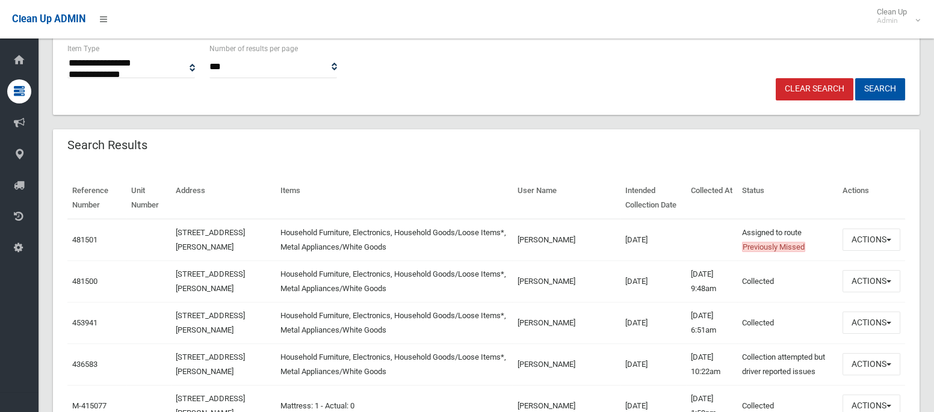
scroll to position [297, 0]
